Goal: Task Accomplishment & Management: Manage account settings

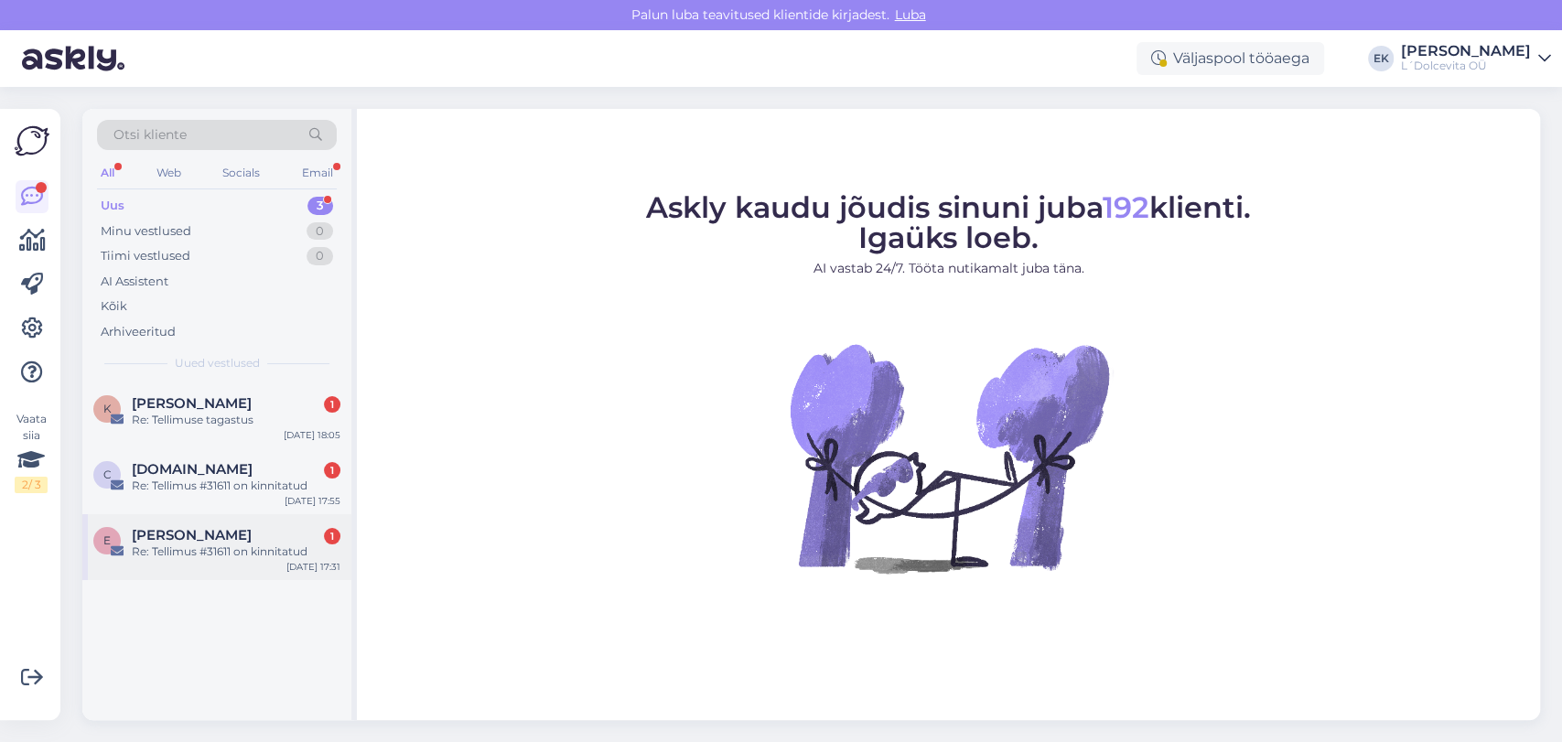
click at [177, 562] on div "E Evelin Viira 1 Re: Tellimus #31611 on kinnitatud Sep 29 17:31" at bounding box center [216, 547] width 269 height 66
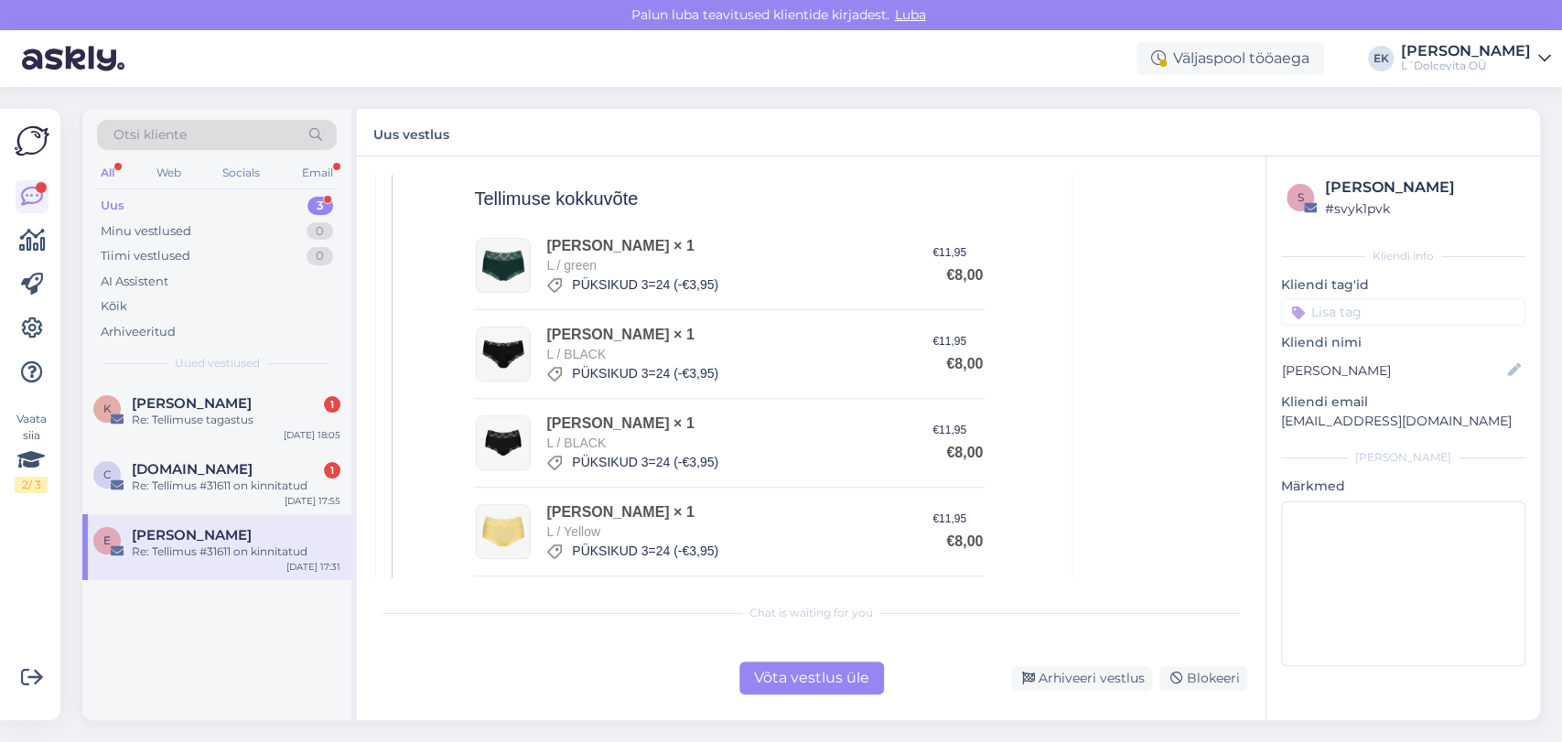
scroll to position [1016, 0]
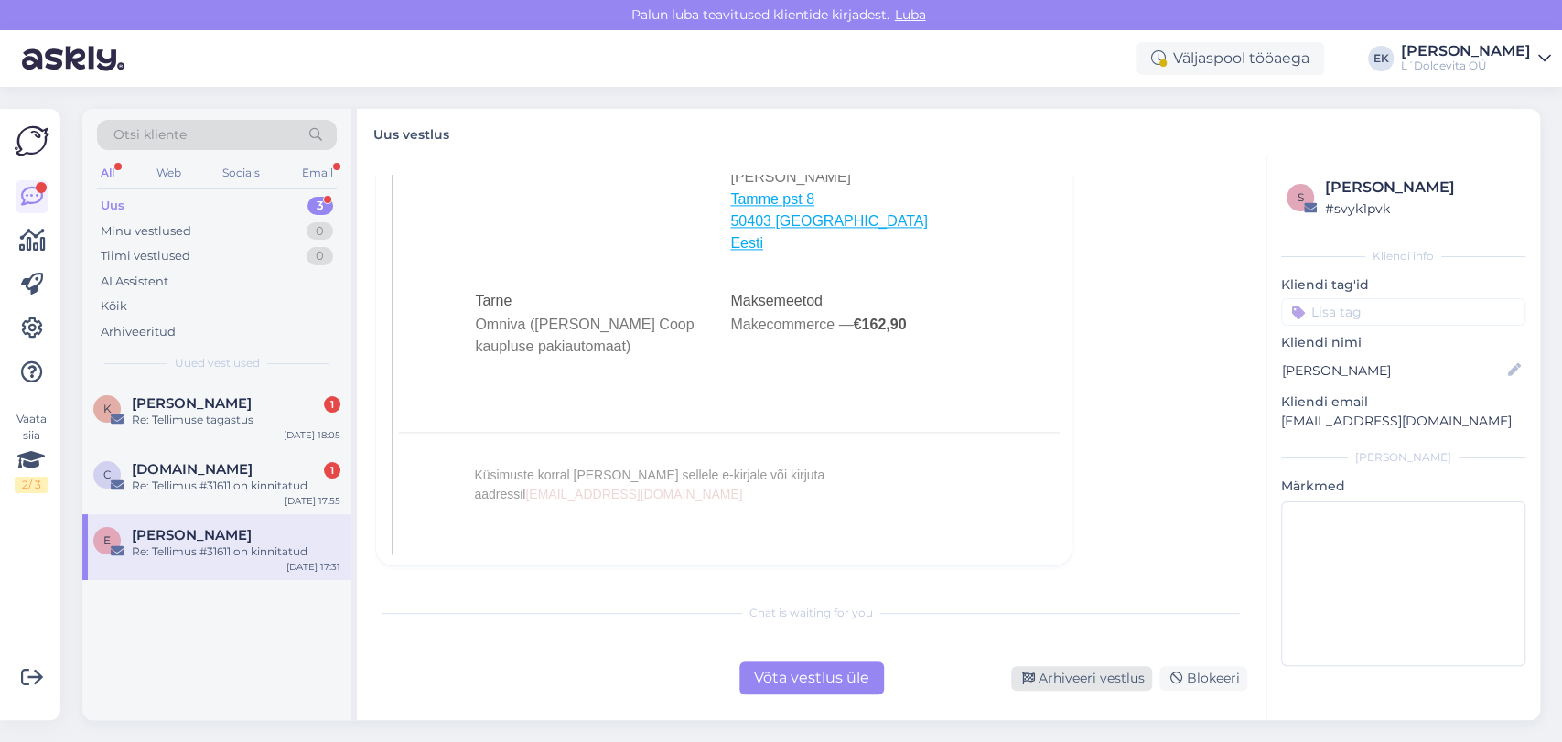
click at [1108, 682] on div "Arhiveeri vestlus" at bounding box center [1081, 678] width 141 height 25
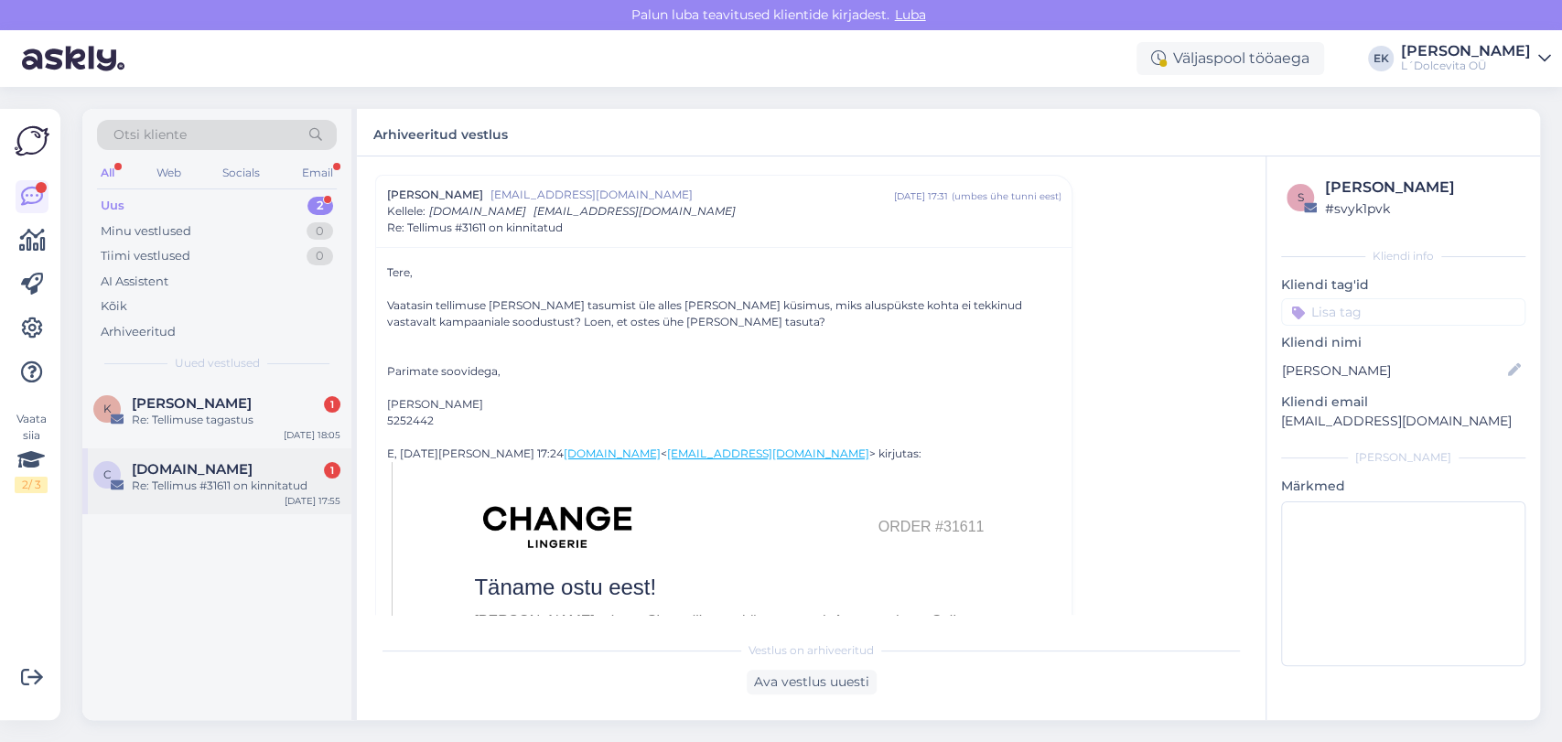
click at [211, 481] on div "Re: Tellimus #31611 on kinnitatud" at bounding box center [236, 486] width 209 height 16
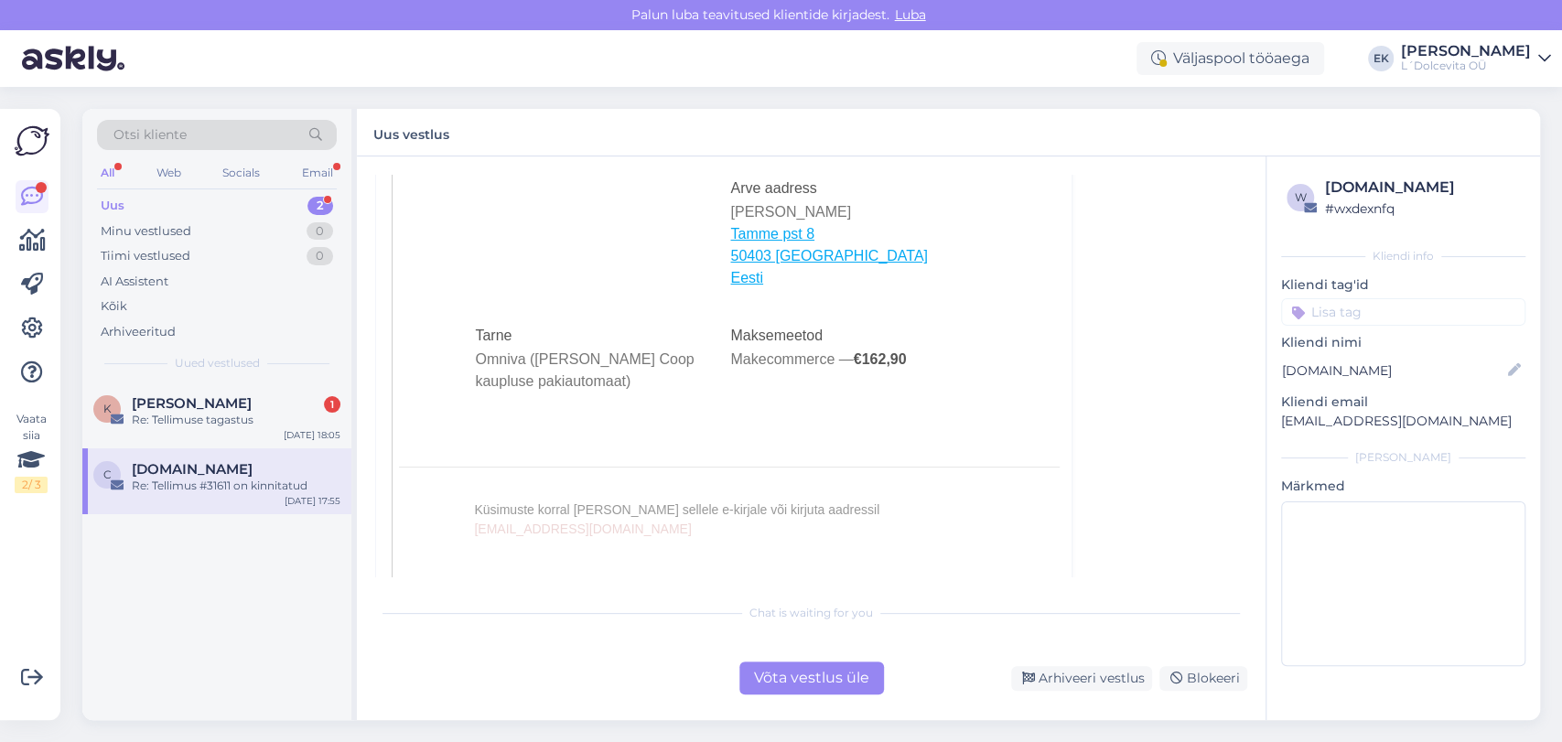
scroll to position [4985, 0]
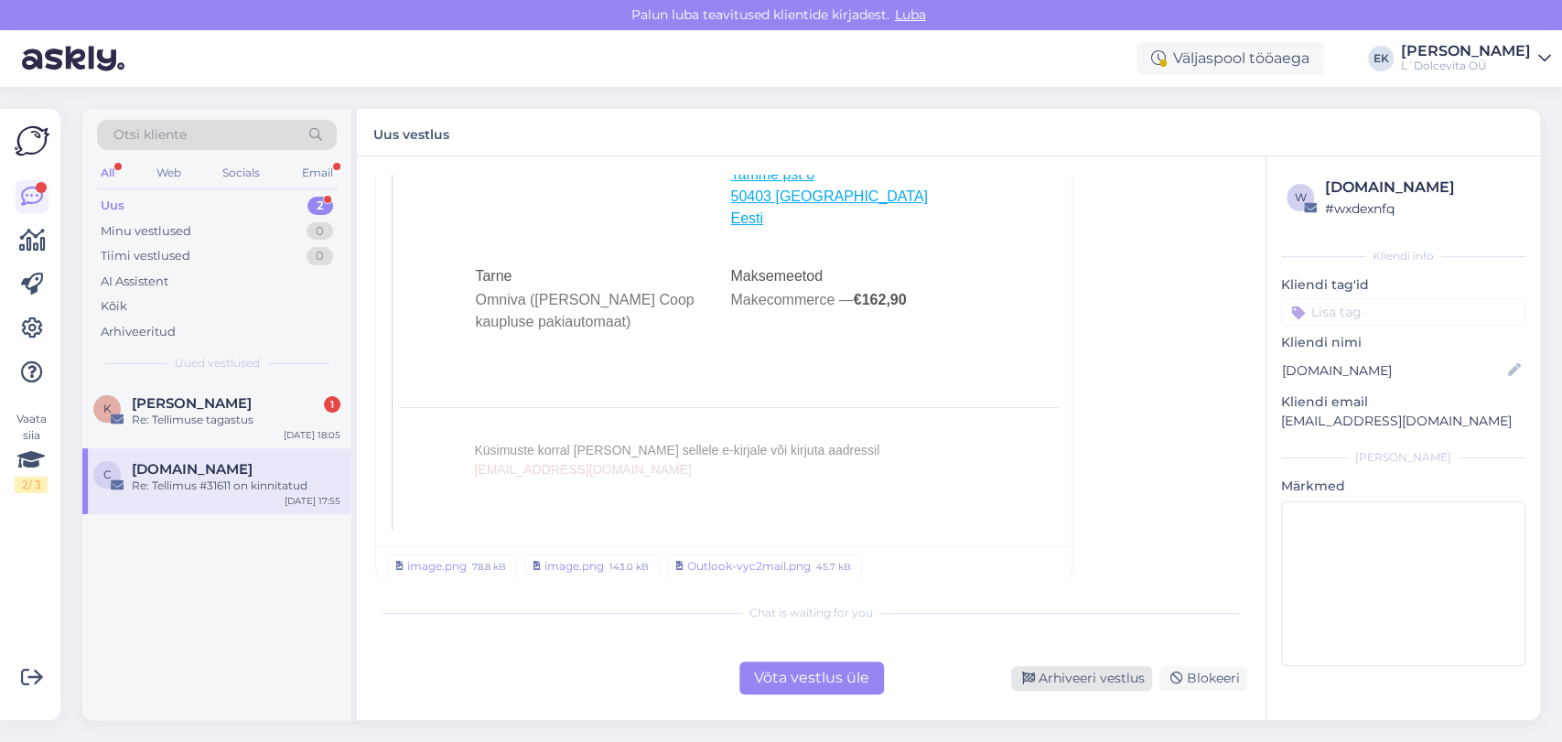
click at [1112, 682] on div "Arhiveeri vestlus" at bounding box center [1081, 678] width 141 height 25
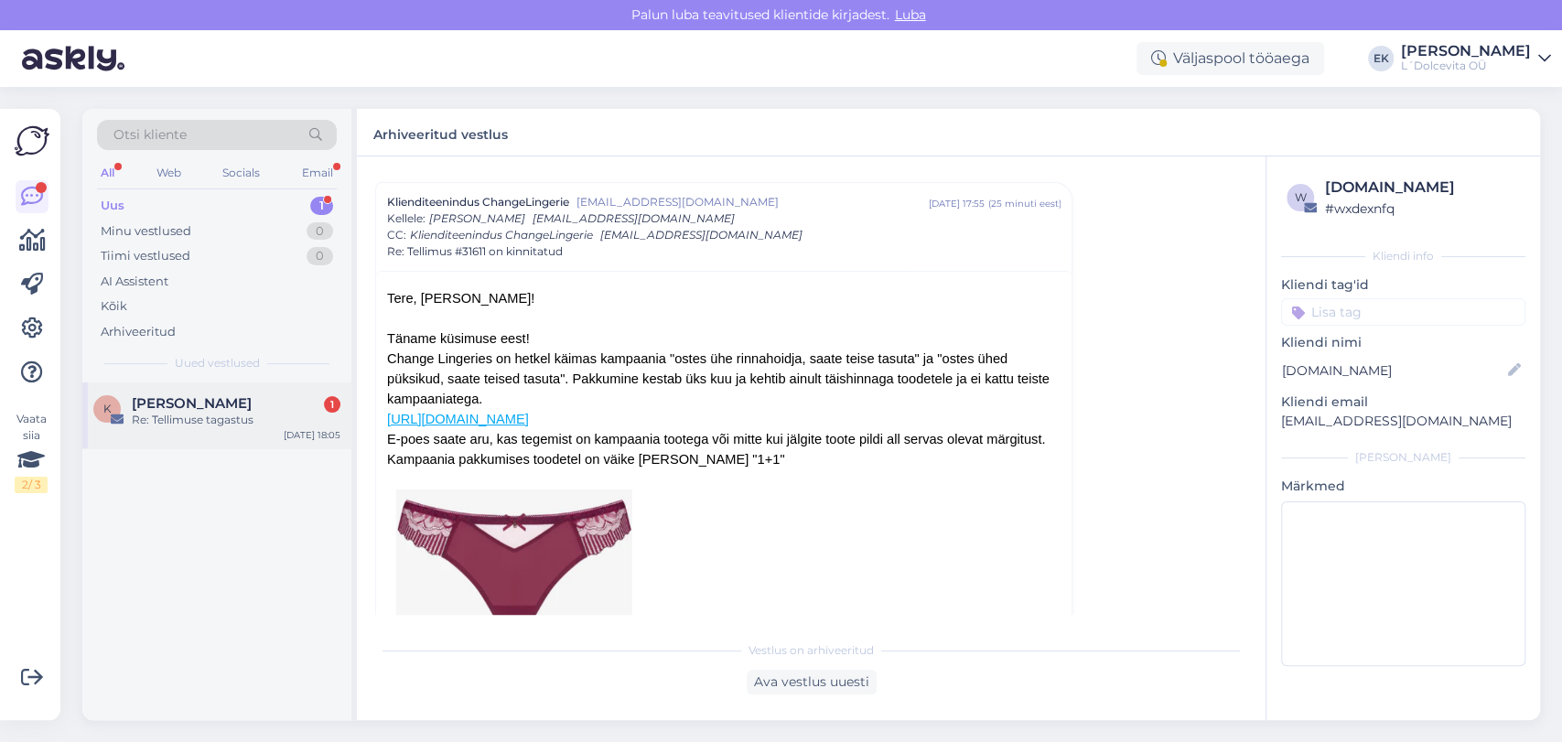
click at [192, 421] on div "Re: Tellimuse tagastus" at bounding box center [236, 420] width 209 height 16
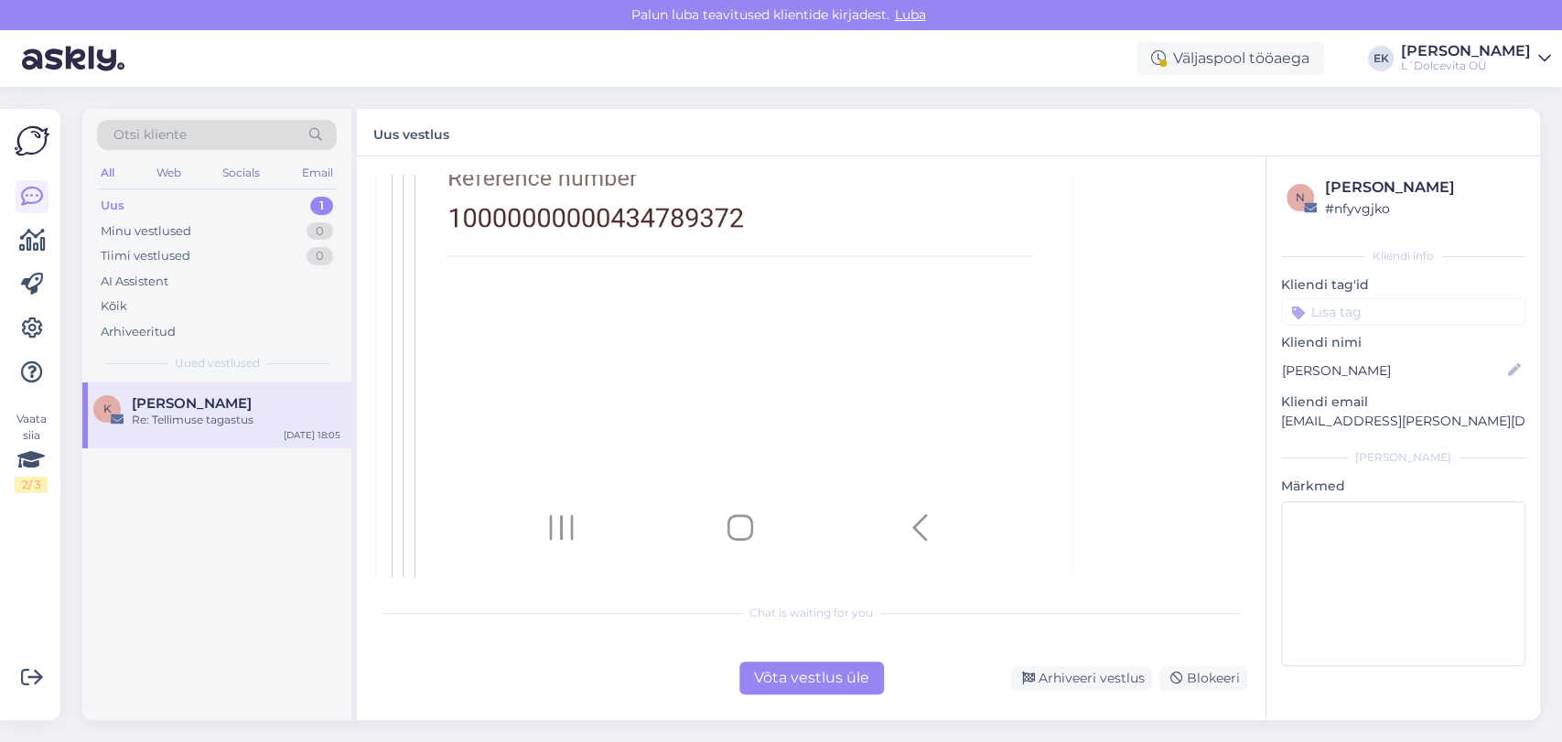
scroll to position [2787, 0]
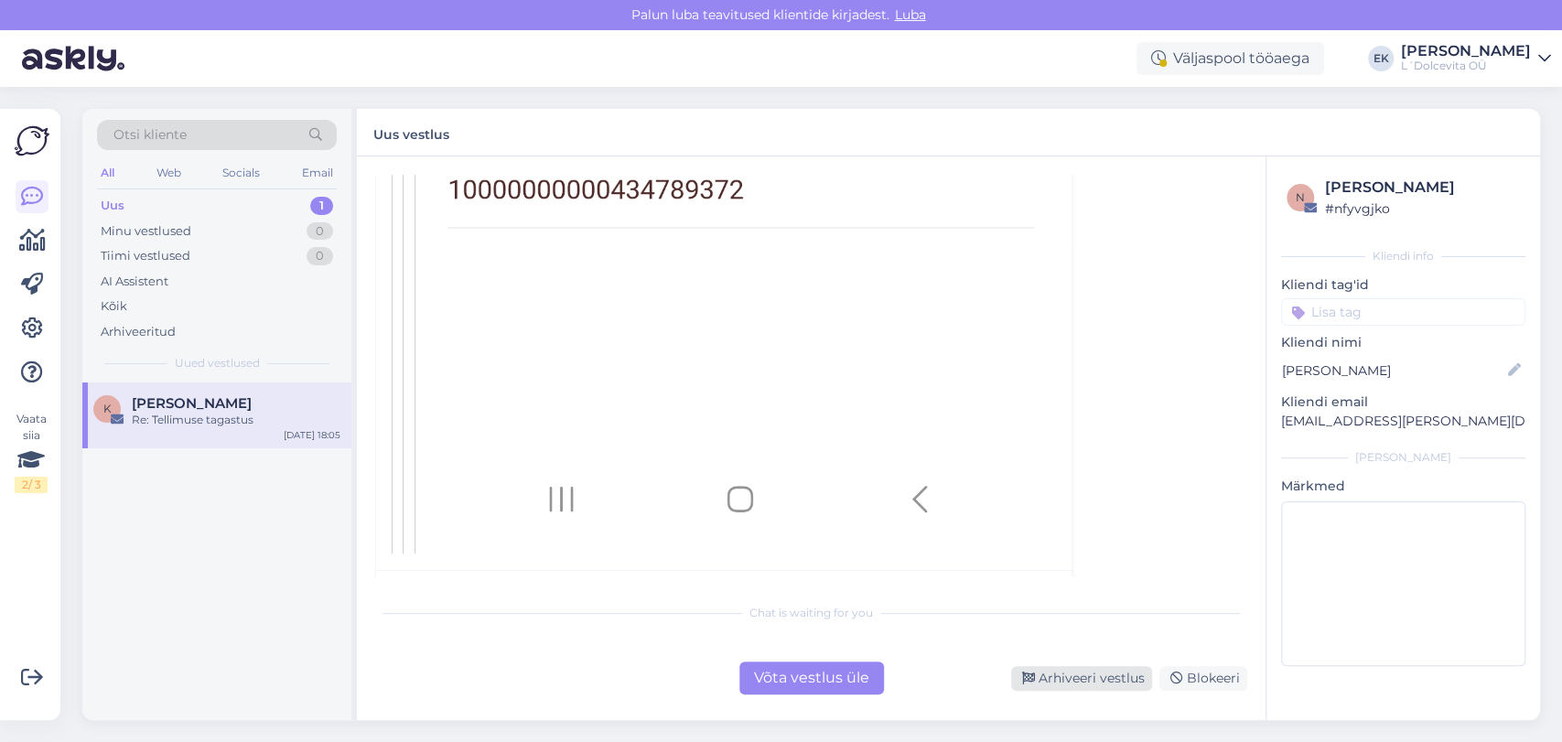
click at [1060, 675] on div "Arhiveeri vestlus" at bounding box center [1081, 678] width 141 height 25
